Goal: Transaction & Acquisition: Purchase product/service

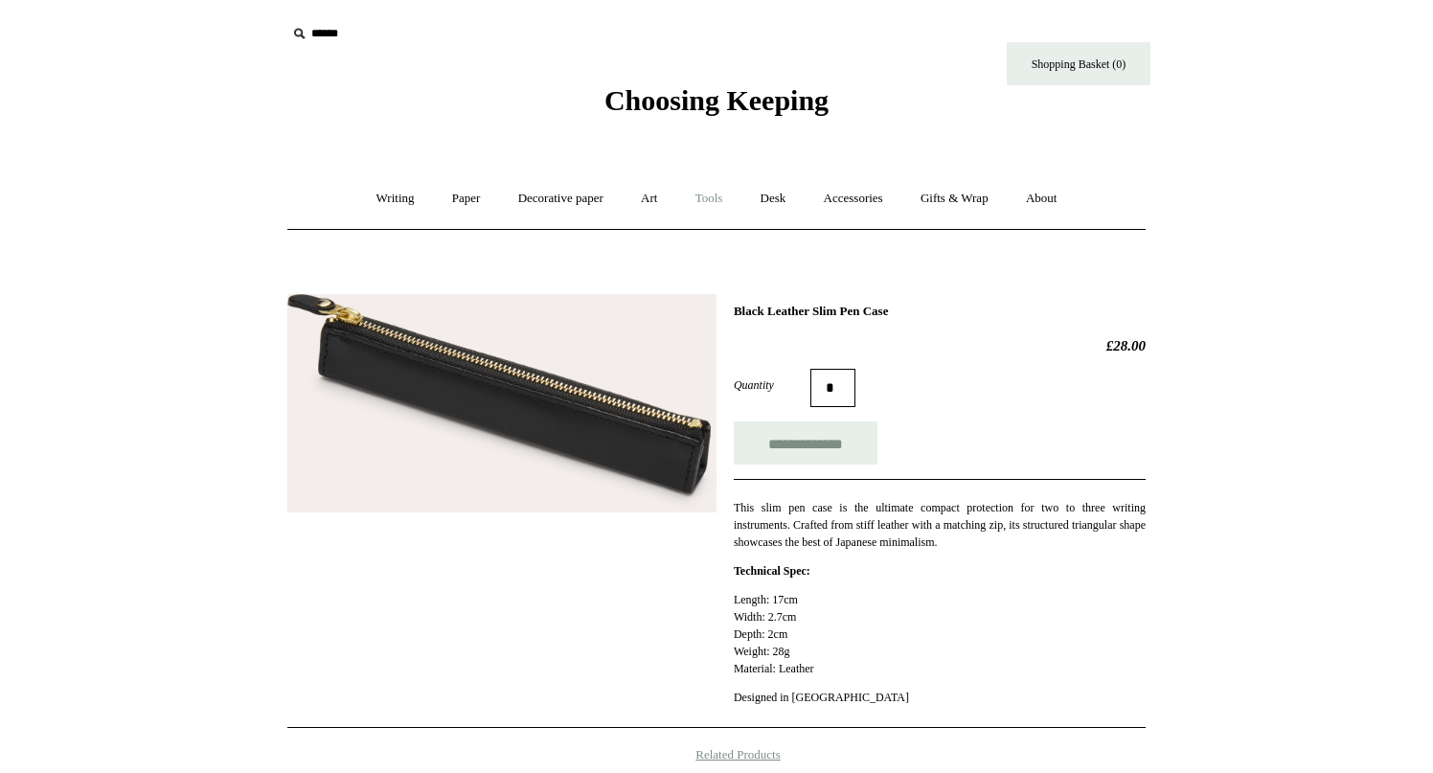
click at [712, 196] on link "Tools +" at bounding box center [709, 198] width 62 height 51
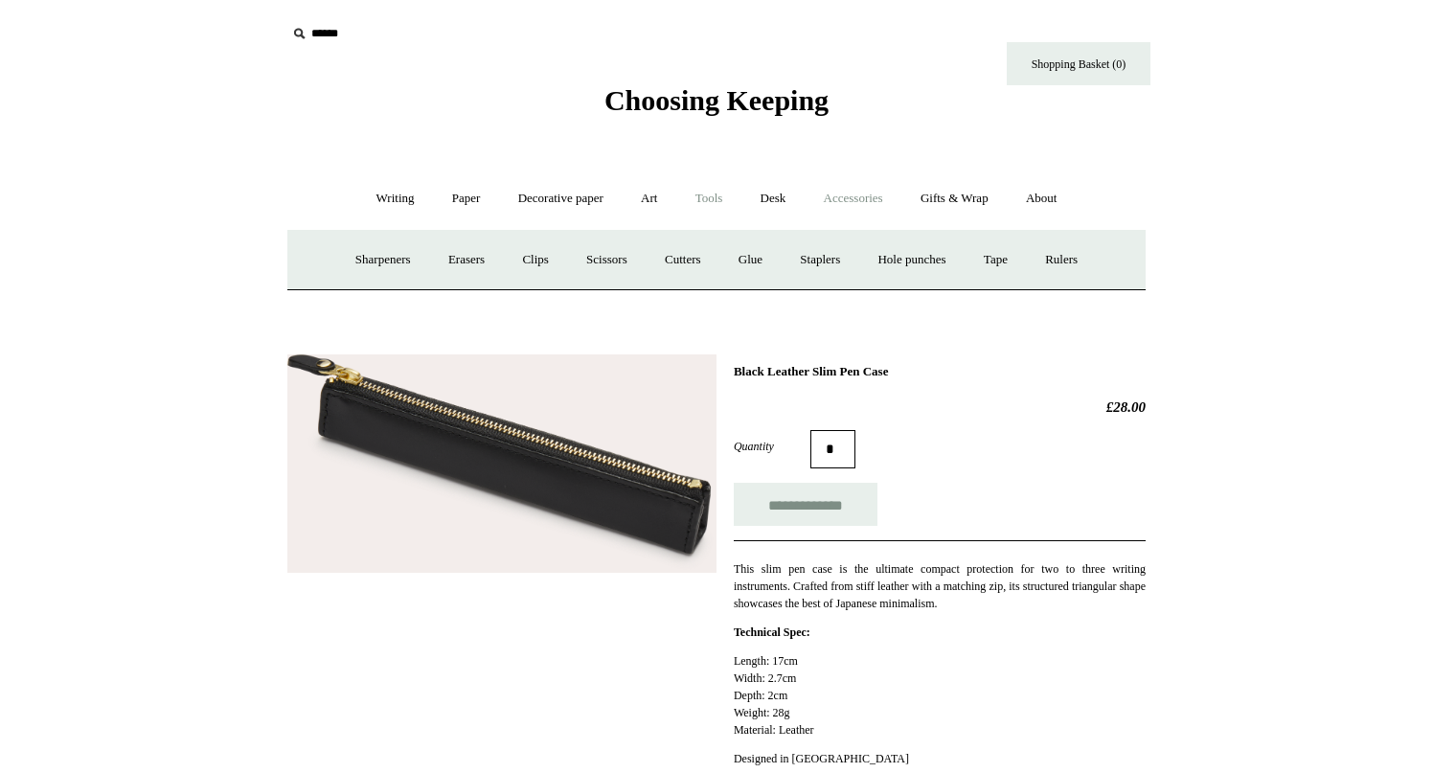
click at [848, 201] on link "Accessories +" at bounding box center [853, 198] width 94 height 51
click at [508, 258] on link "Pen cases" at bounding box center [504, 260] width 82 height 51
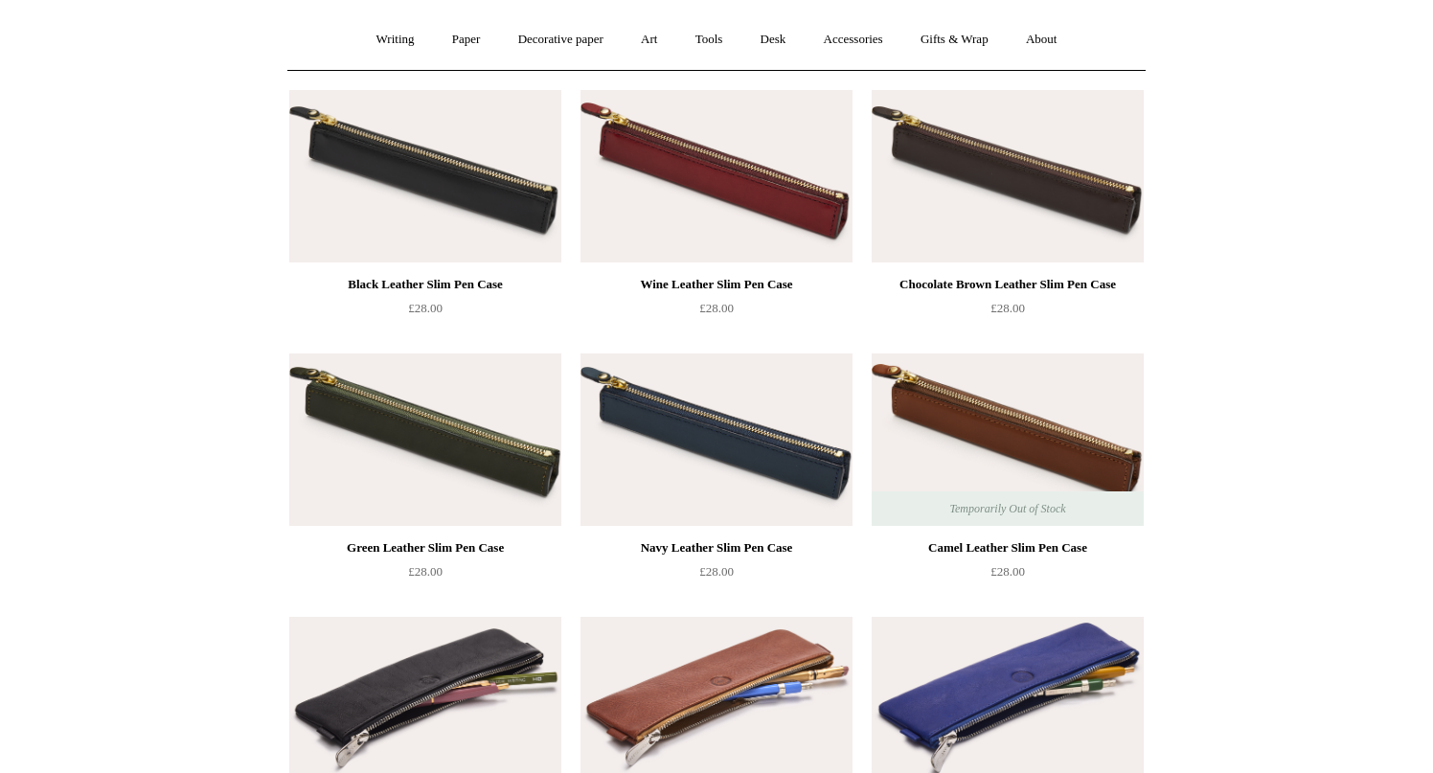
scroll to position [157, 0]
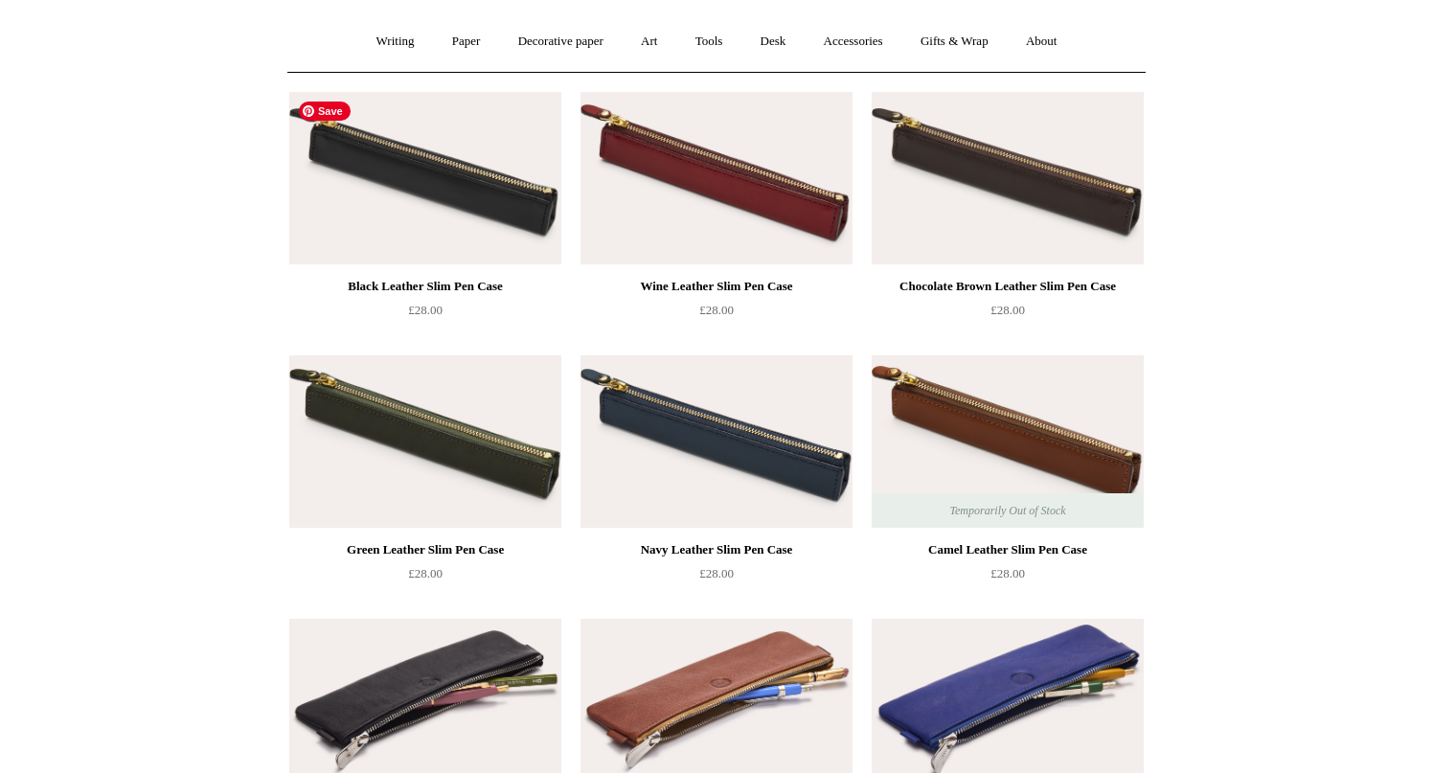
click at [469, 184] on img at bounding box center [425, 178] width 272 height 172
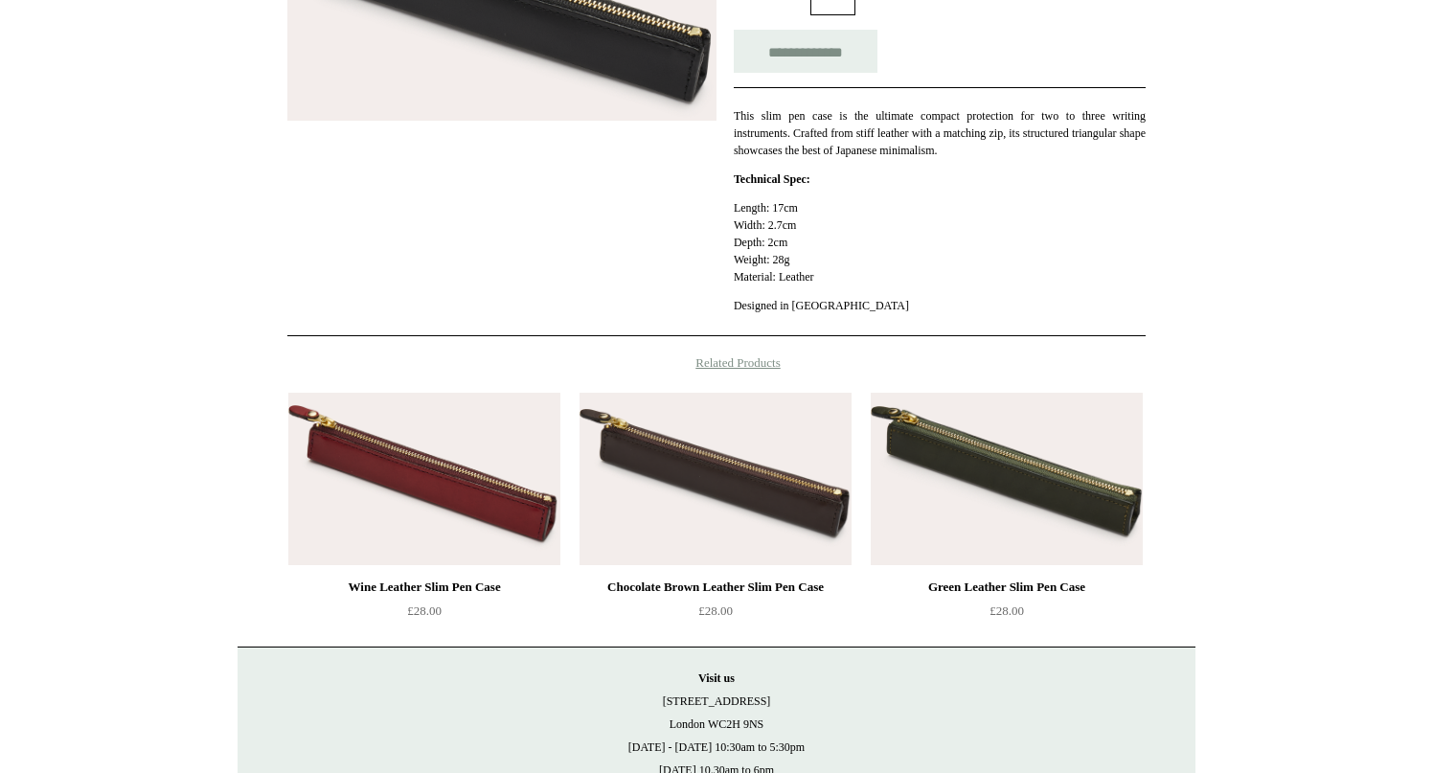
scroll to position [527, 0]
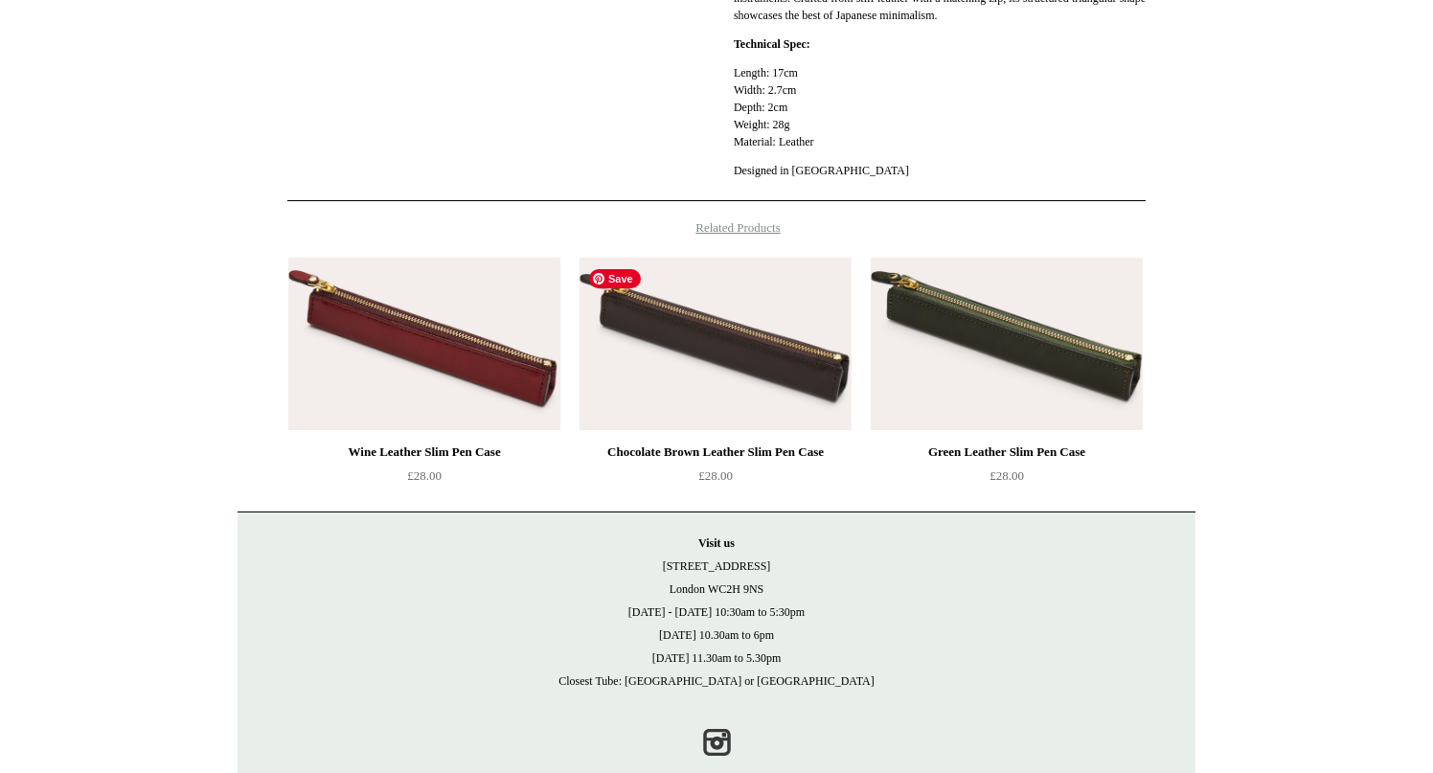
click at [664, 372] on img at bounding box center [715, 344] width 272 height 172
click at [421, 354] on img at bounding box center [424, 344] width 272 height 172
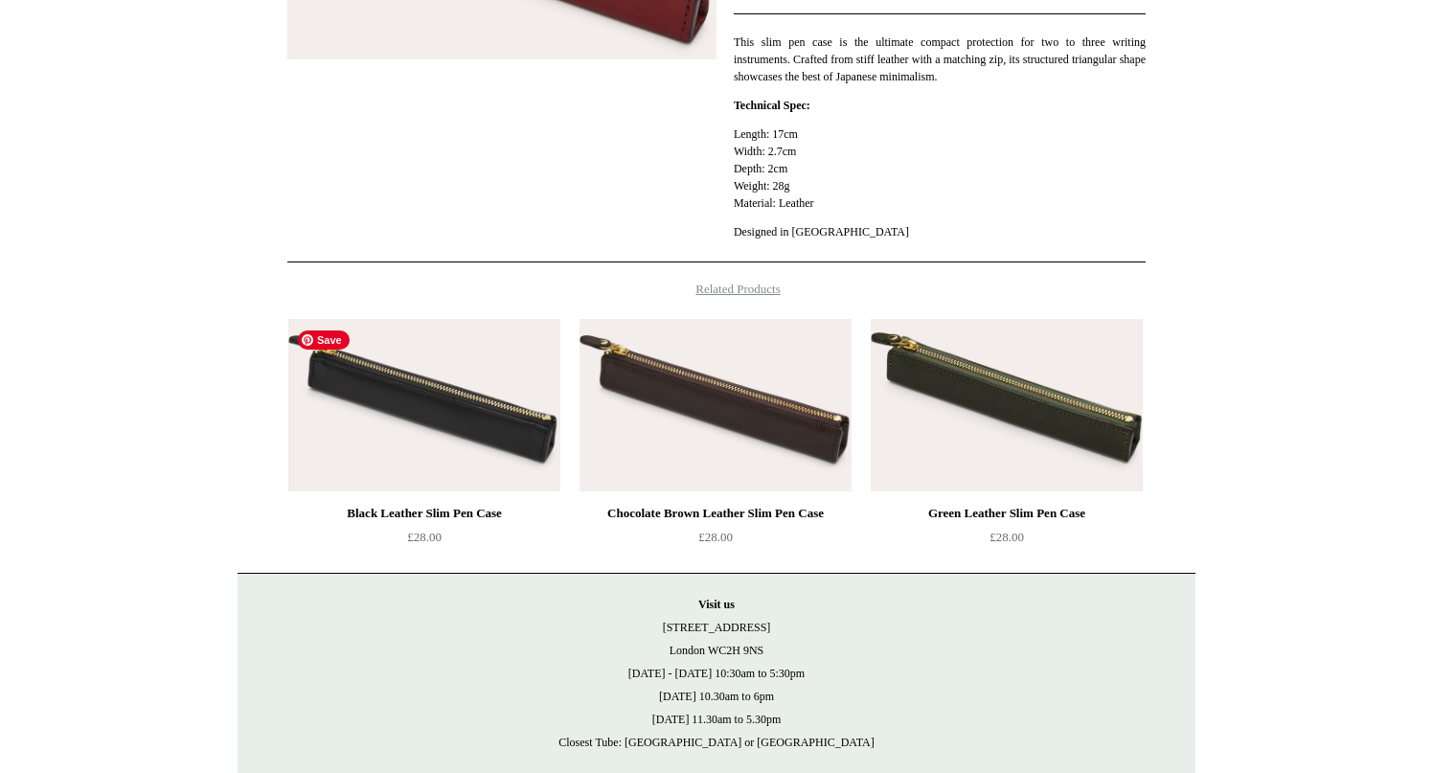
scroll to position [566, 0]
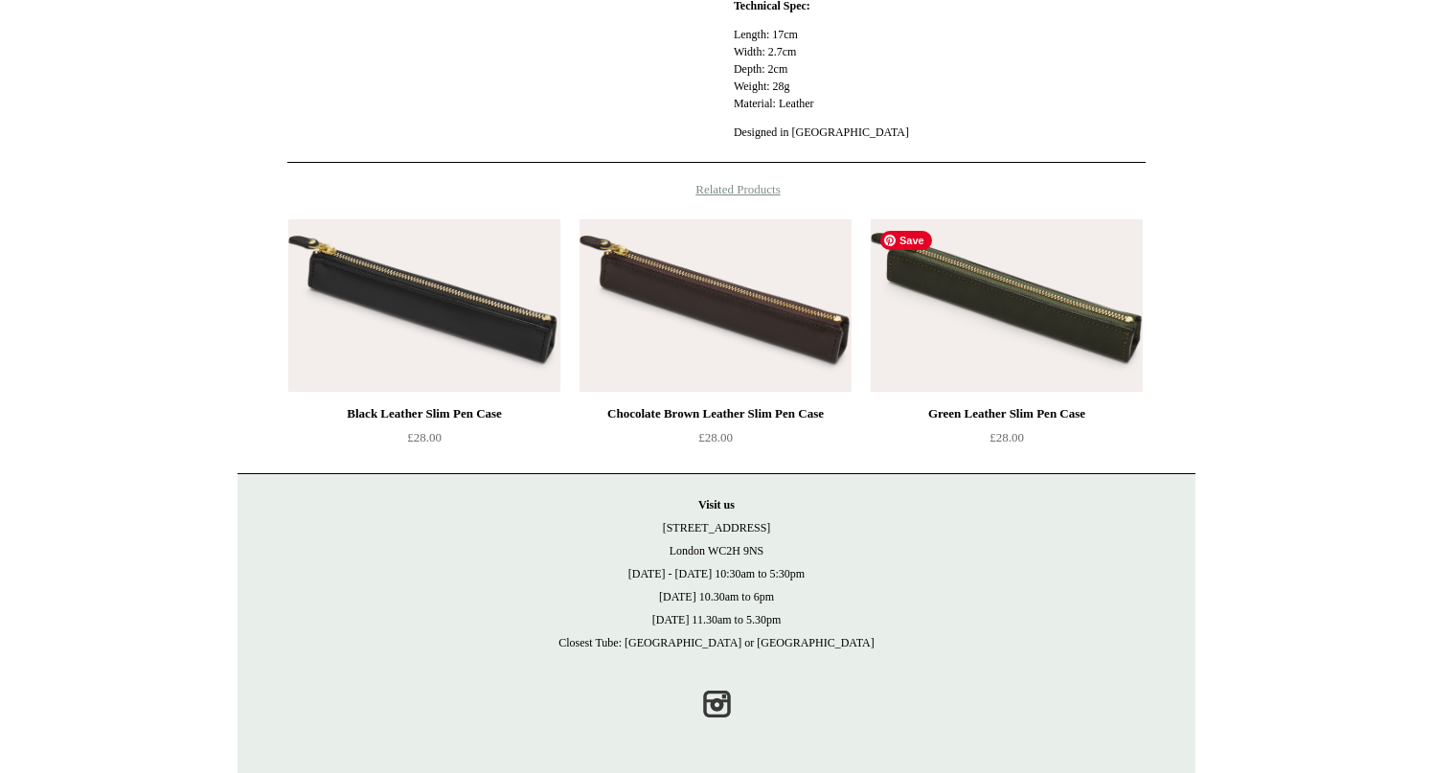
click at [943, 307] on img at bounding box center [1006, 305] width 272 height 172
